Goal: Task Accomplishment & Management: Complete application form

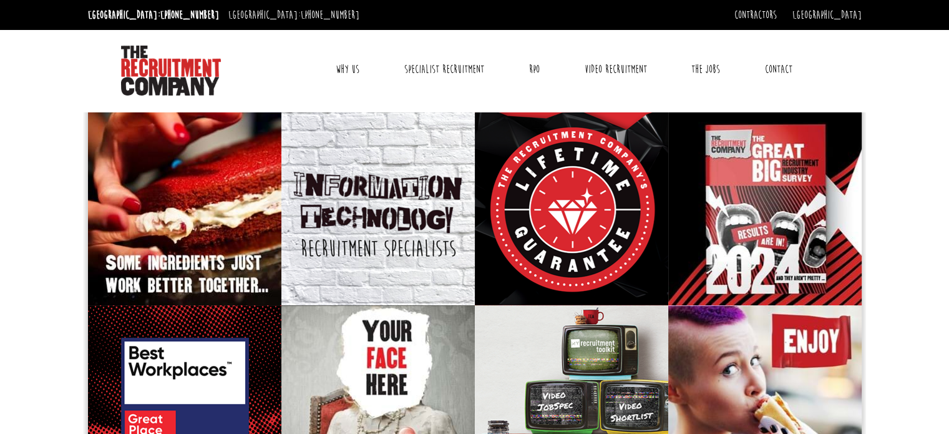
click at [790, 69] on link "Contact" at bounding box center [778, 69] width 46 height 31
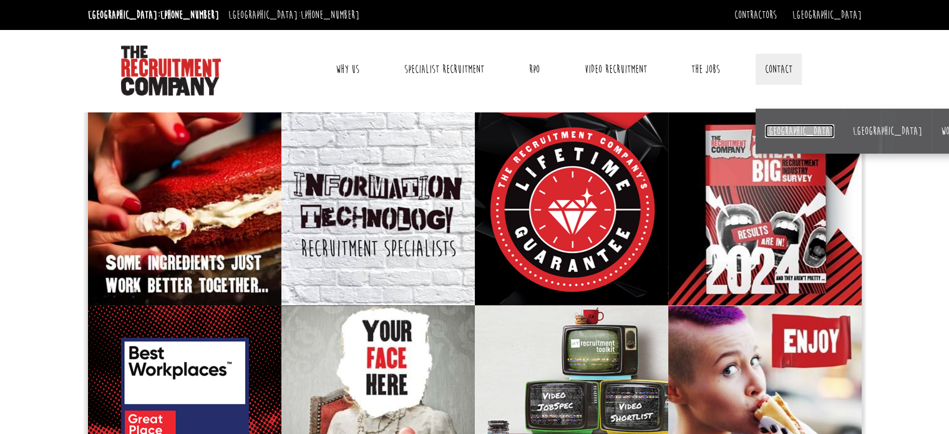
click at [772, 127] on link "[GEOGRAPHIC_DATA]" at bounding box center [799, 131] width 69 height 14
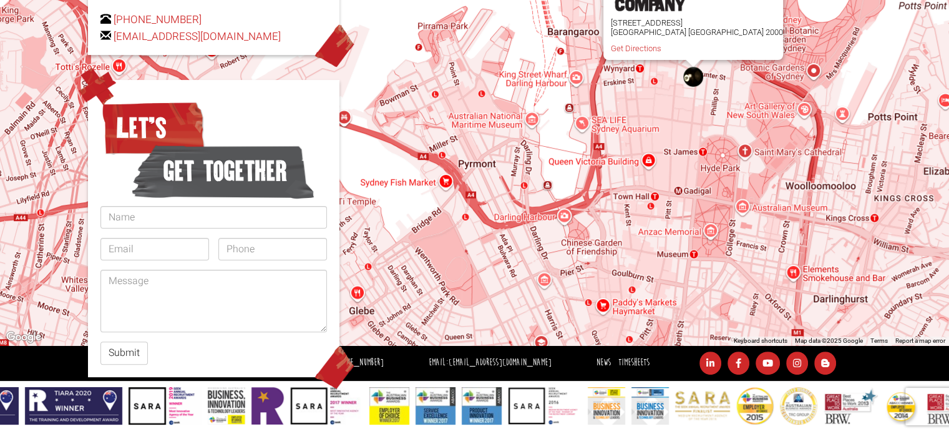
scroll to position [314, 0]
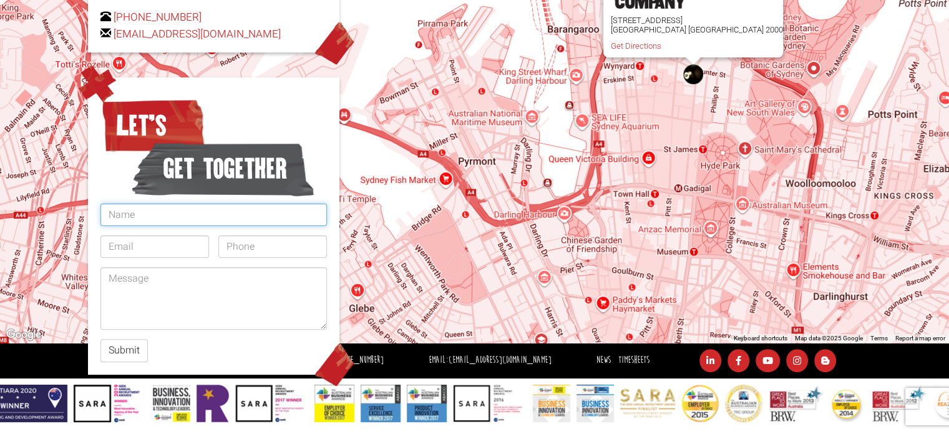
click at [150, 203] on input "text" at bounding box center [213, 214] width 226 height 22
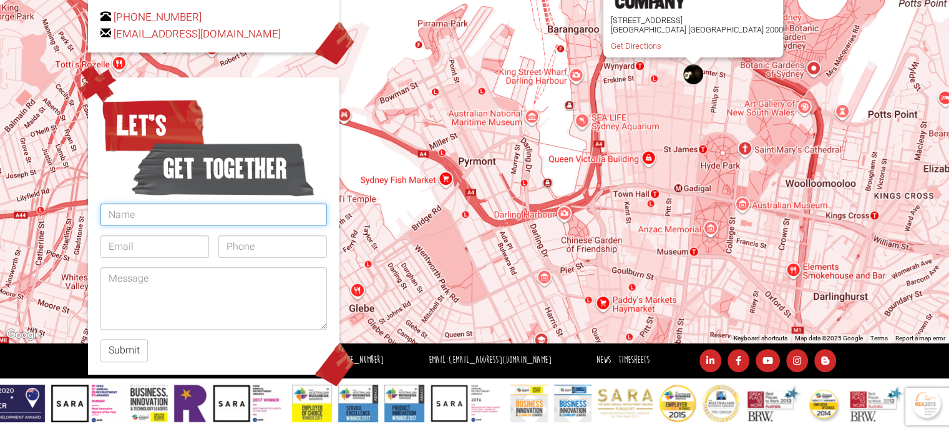
type input "[PERSON_NAME]"
type input "[EMAIL_ADDRESS][DOMAIN_NAME]"
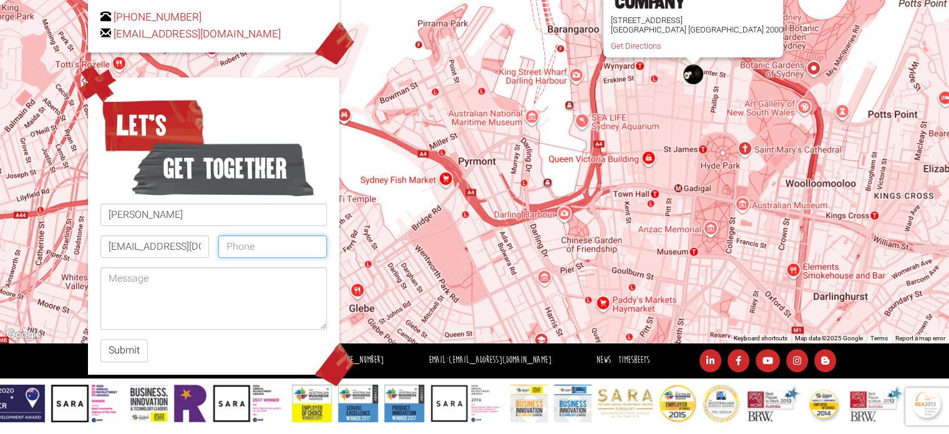
type input "0421547175"
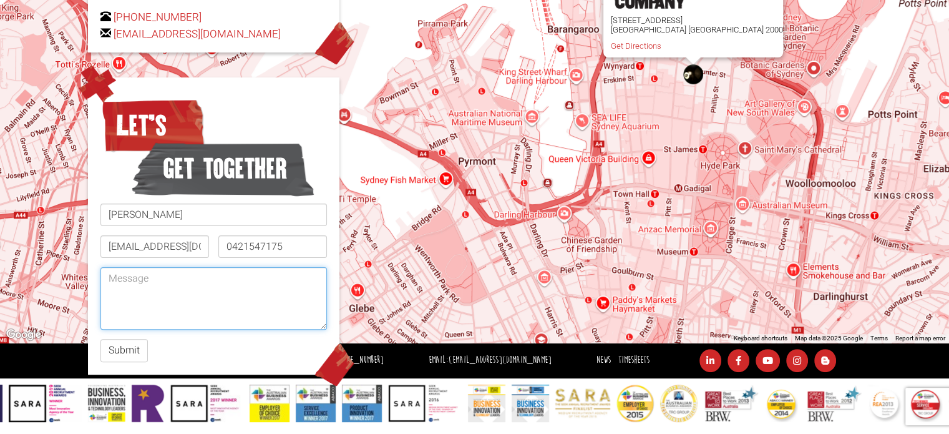
click at [164, 267] on textarea at bounding box center [213, 298] width 226 height 62
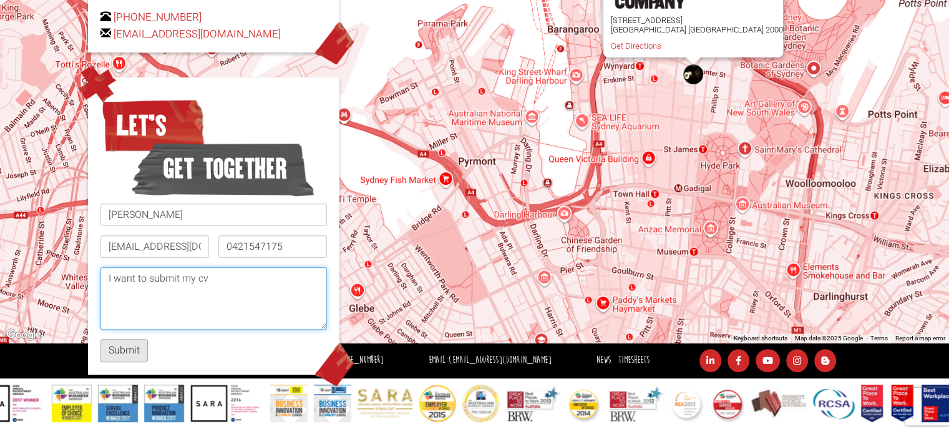
type textarea "I want to submit my cv"
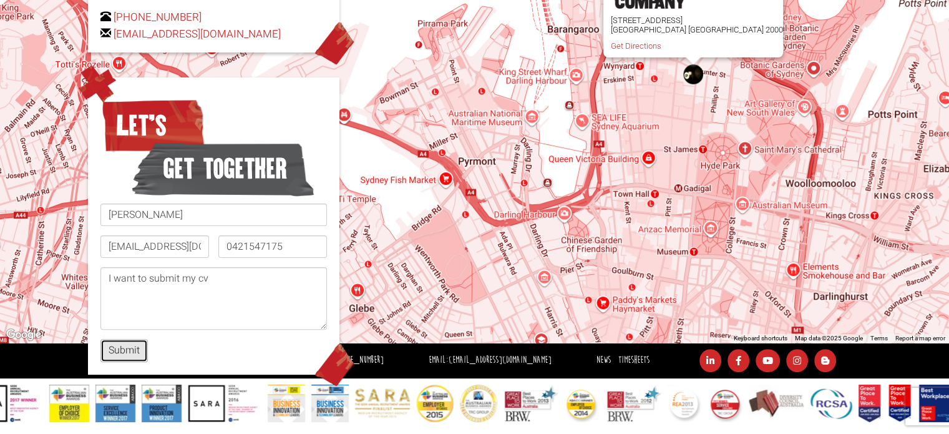
click at [130, 339] on button "Submit" at bounding box center [123, 350] width 47 height 23
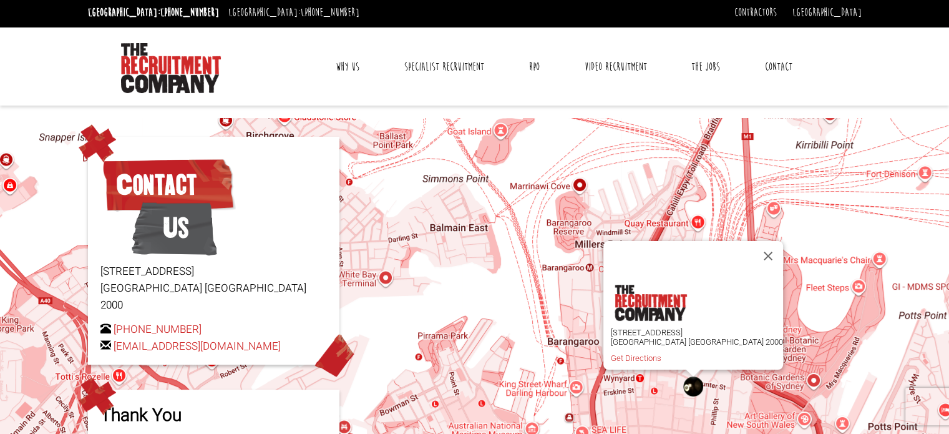
scroll to position [0, 0]
